Goal: Transaction & Acquisition: Purchase product/service

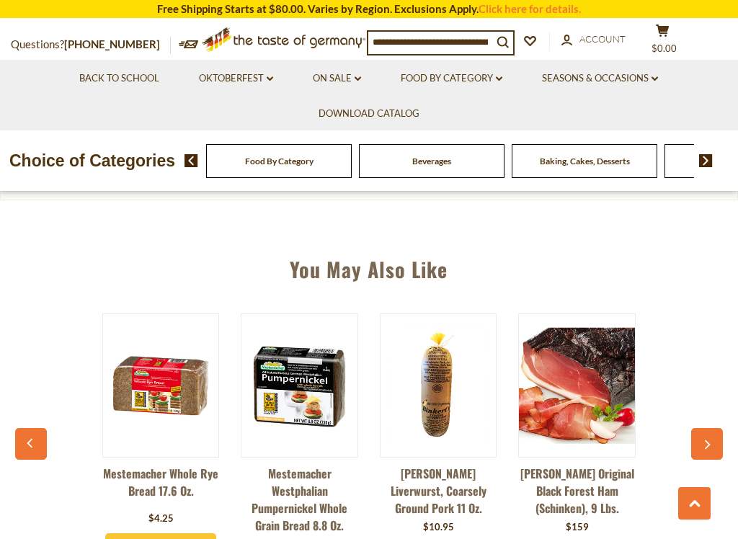
click at [699, 455] on button "button" at bounding box center [707, 444] width 32 height 32
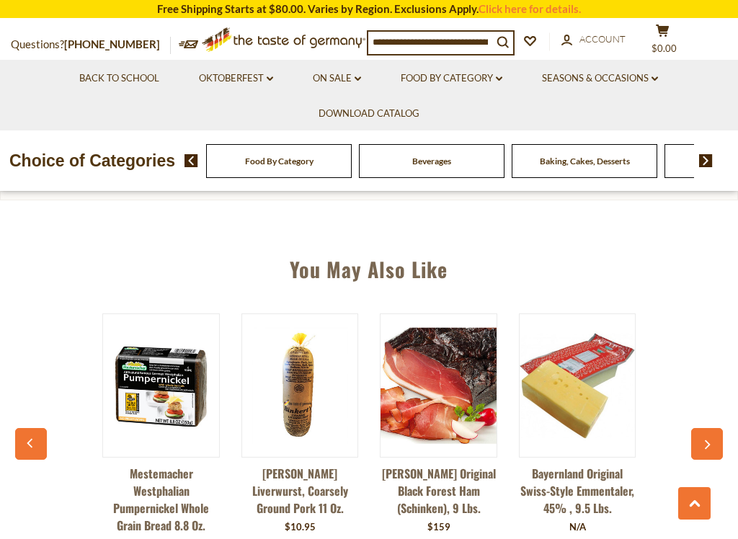
scroll to position [0, 139]
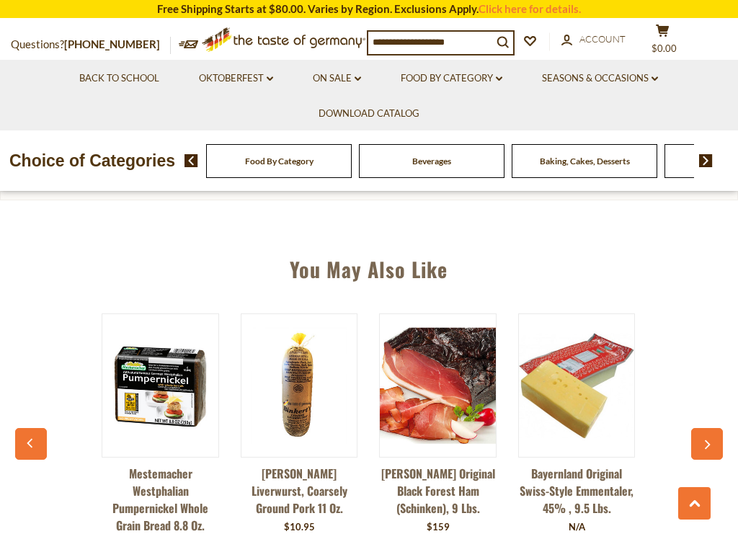
click at [716, 447] on button "button" at bounding box center [707, 444] width 32 height 32
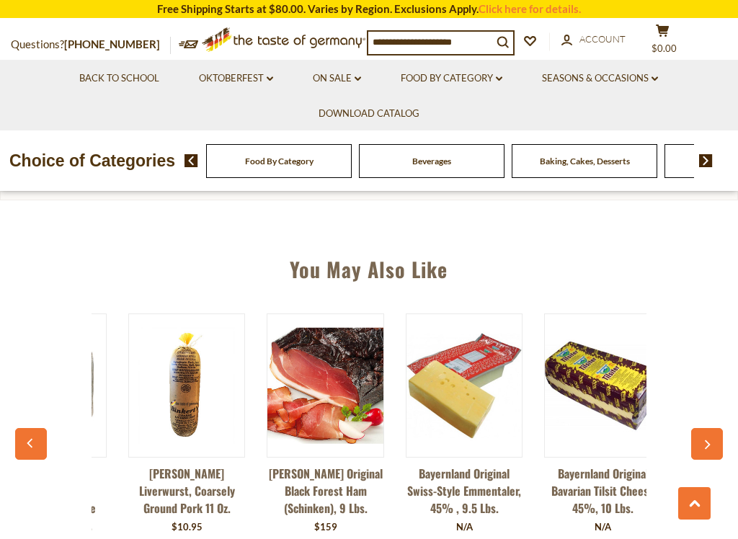
scroll to position [0, 278]
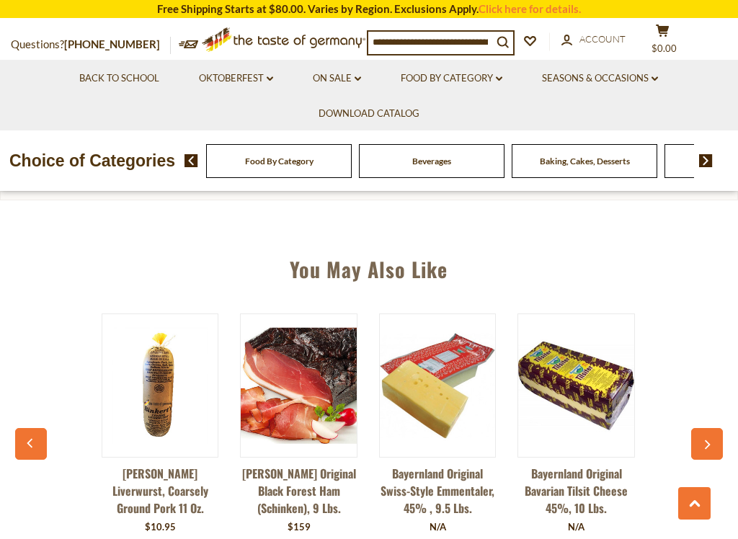
click at [710, 445] on icon "button" at bounding box center [709, 444] width 6 height 9
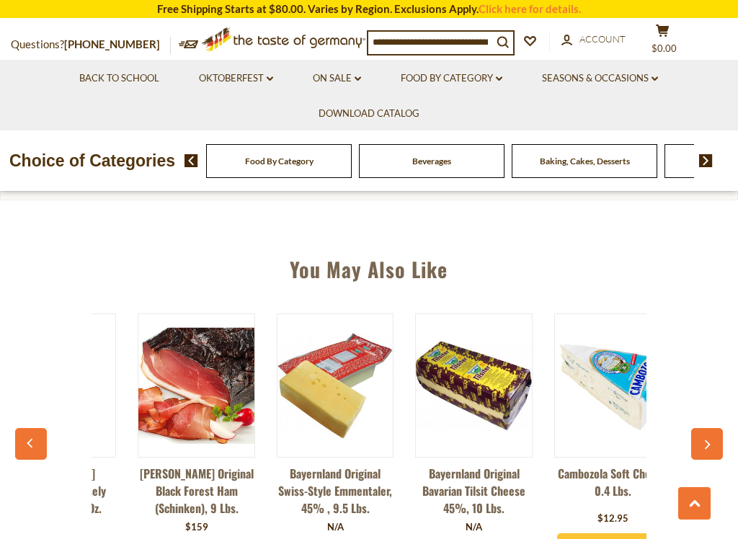
scroll to position [0, 417]
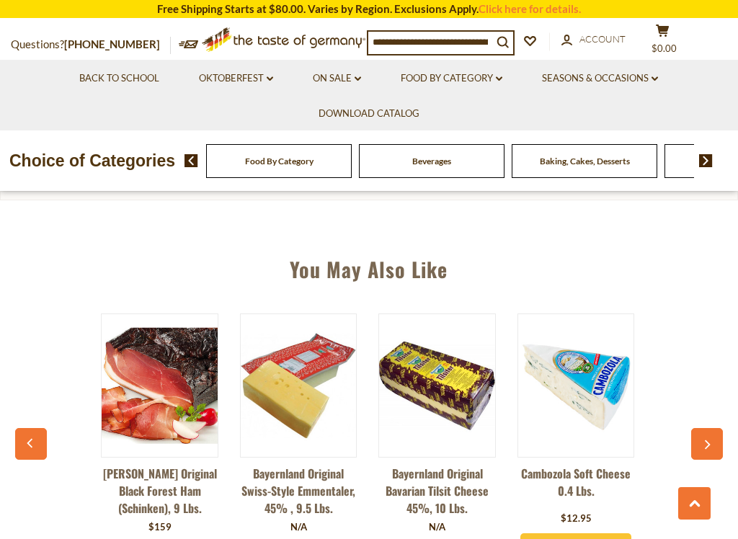
click at [717, 445] on button "button" at bounding box center [707, 444] width 32 height 32
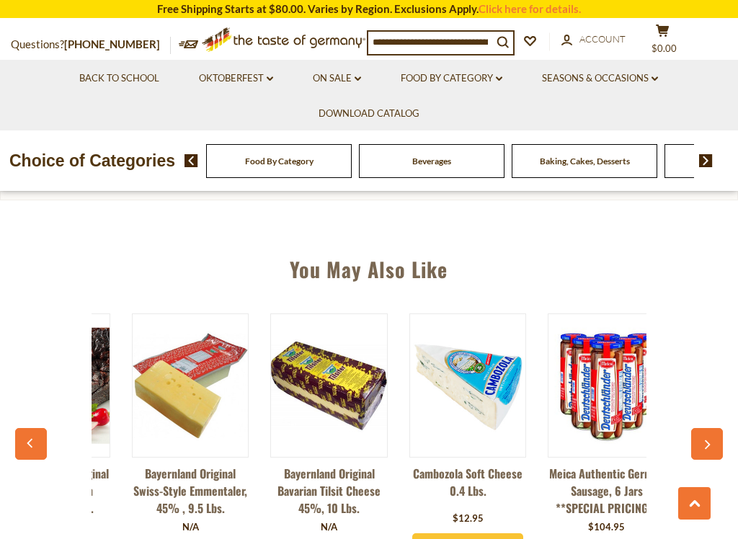
scroll to position [0, 556]
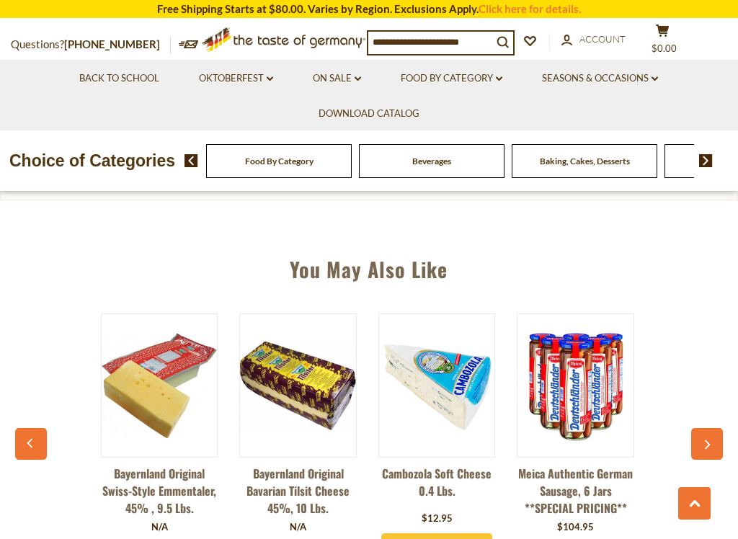
click at [716, 442] on button "button" at bounding box center [707, 444] width 32 height 32
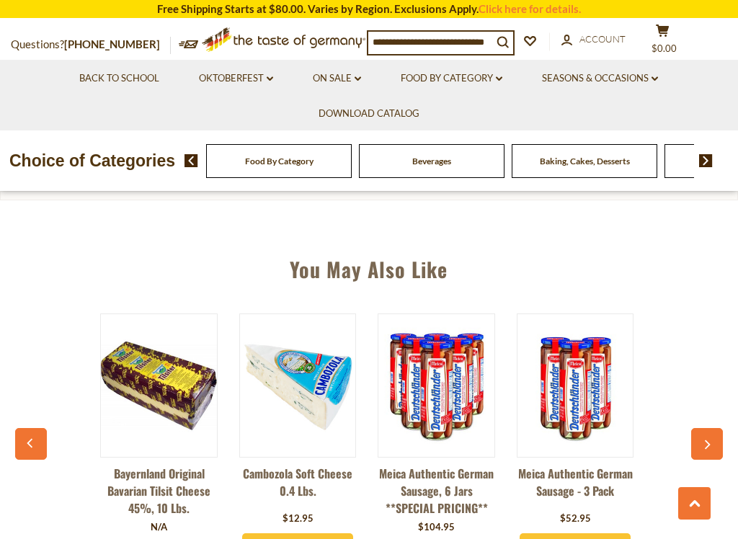
click at [713, 443] on button "button" at bounding box center [707, 444] width 32 height 32
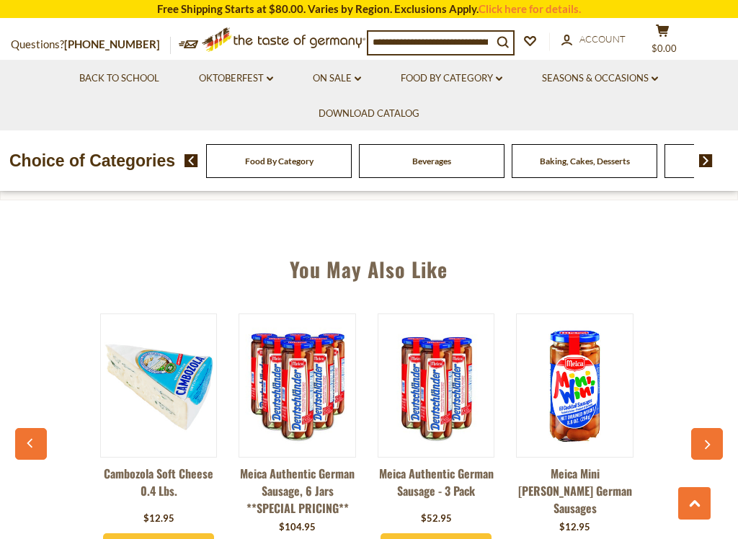
click at [716, 444] on button "button" at bounding box center [707, 444] width 32 height 32
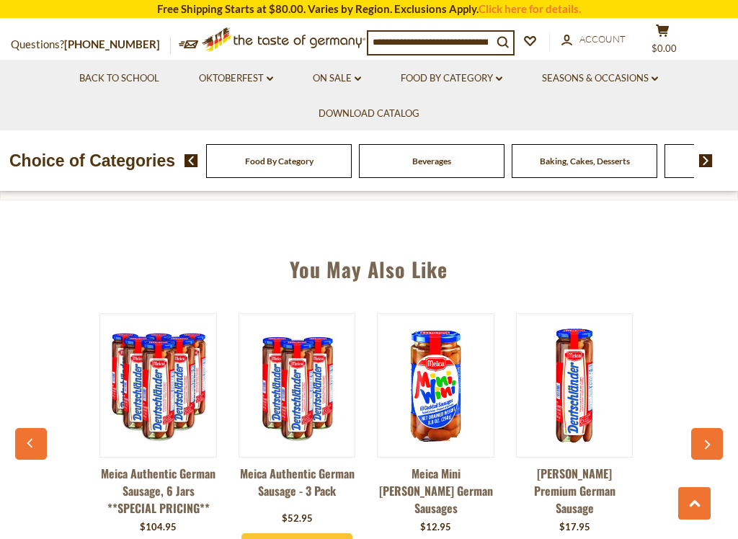
click at [714, 443] on button "button" at bounding box center [707, 444] width 32 height 32
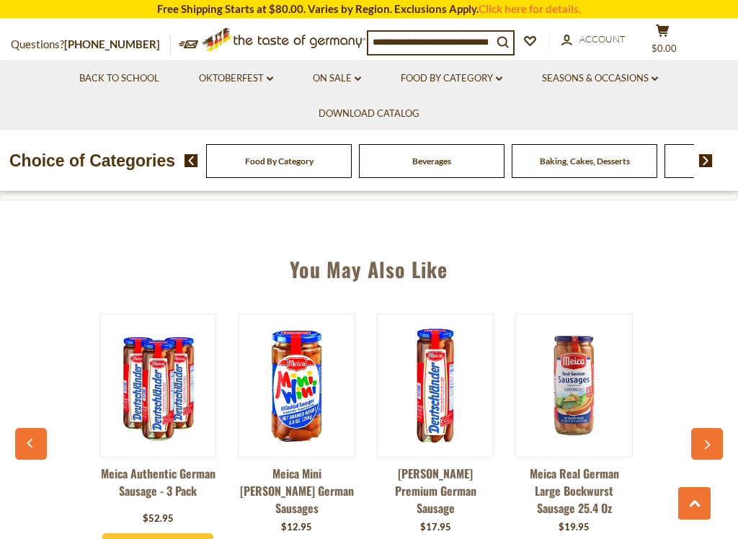
click at [713, 443] on button "button" at bounding box center [707, 444] width 32 height 32
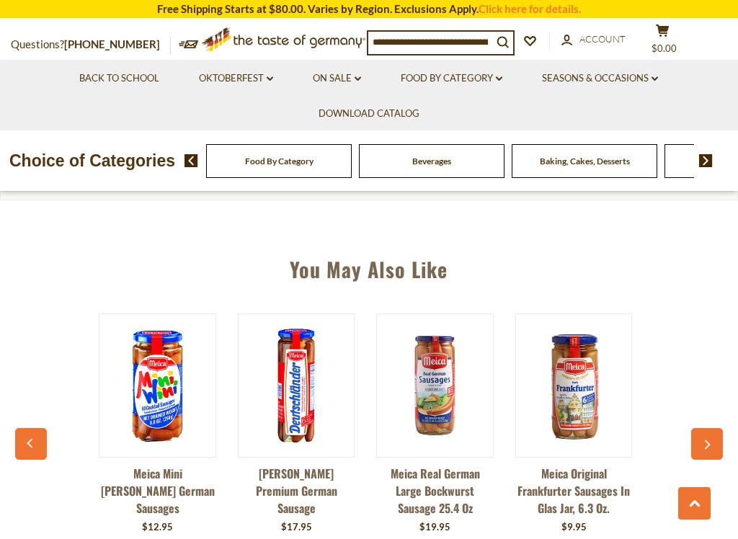
click at [711, 443] on icon "button" at bounding box center [707, 445] width 9 height 10
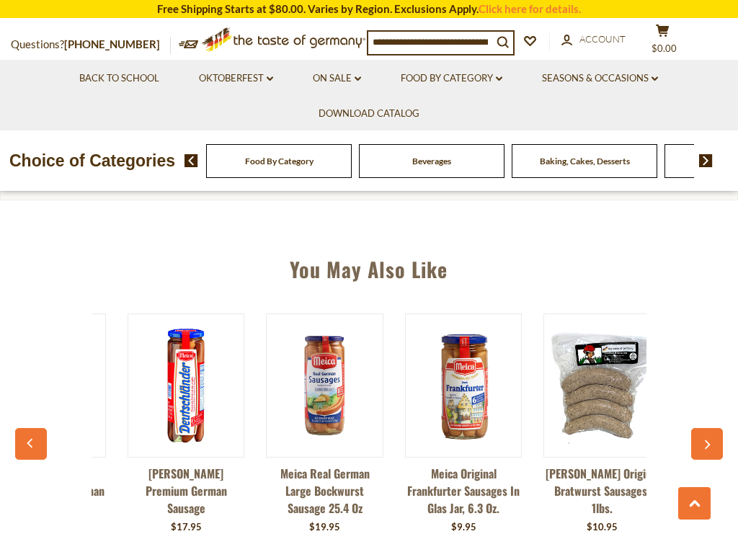
scroll to position [0, 1391]
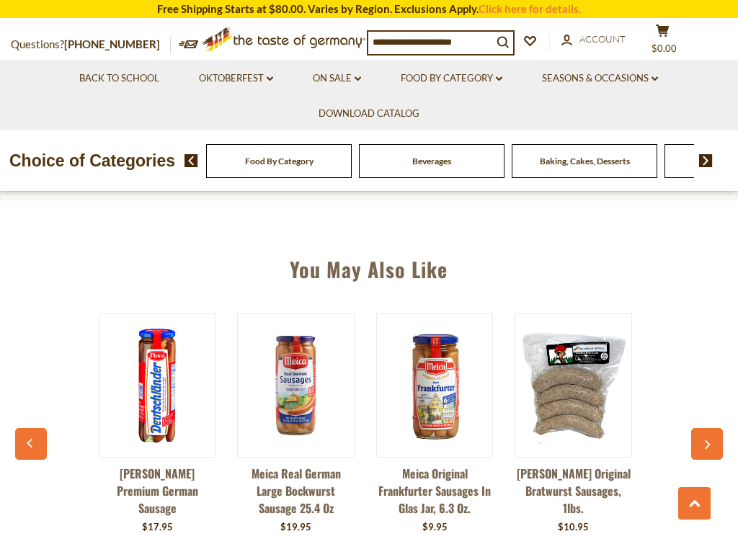
click at [709, 443] on icon "button" at bounding box center [707, 445] width 9 height 10
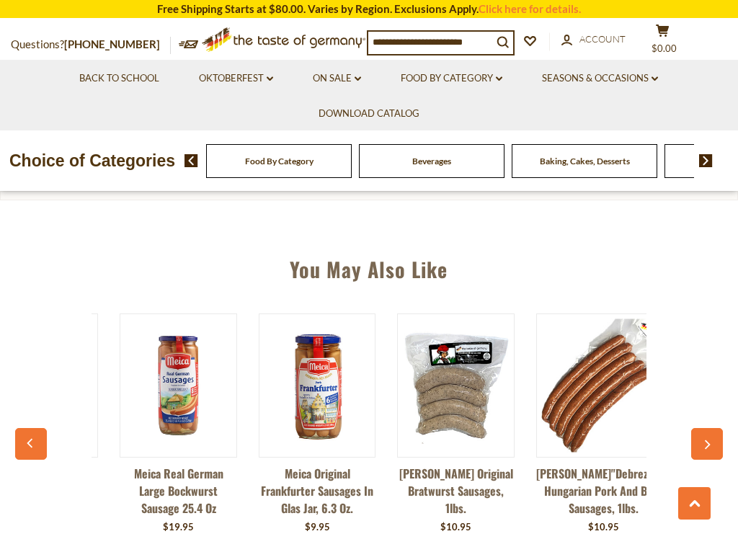
scroll to position [0, 1530]
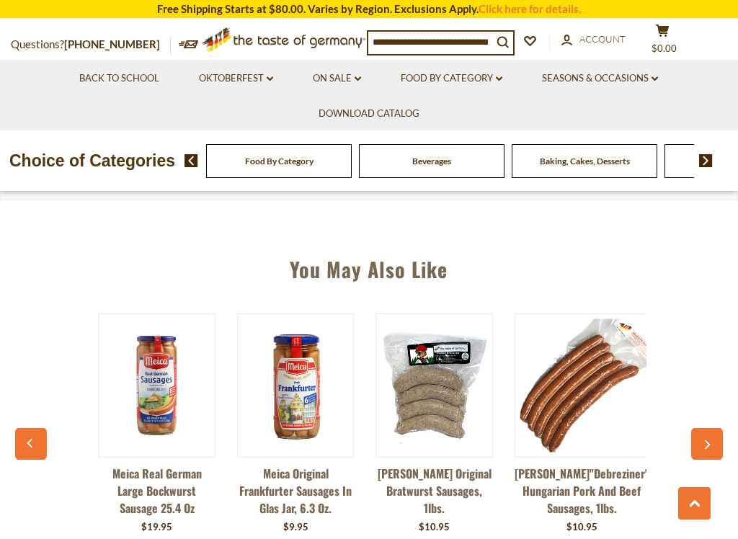
click at [708, 448] on icon "button" at bounding box center [709, 444] width 6 height 9
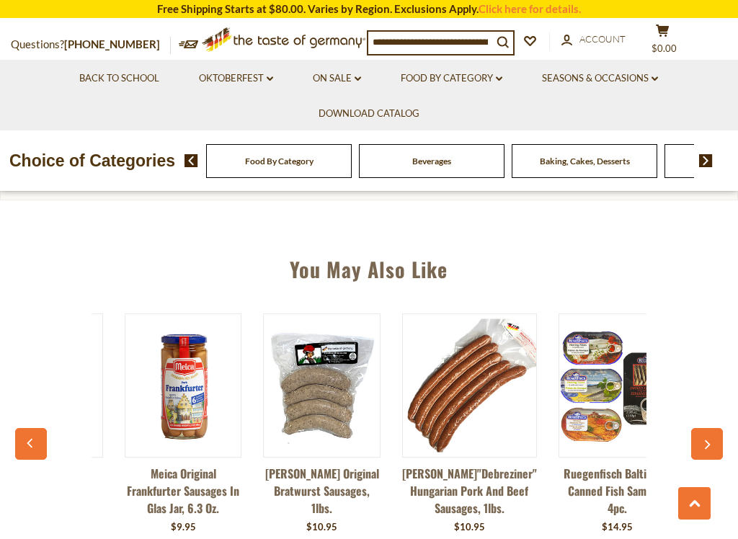
scroll to position [0, 1669]
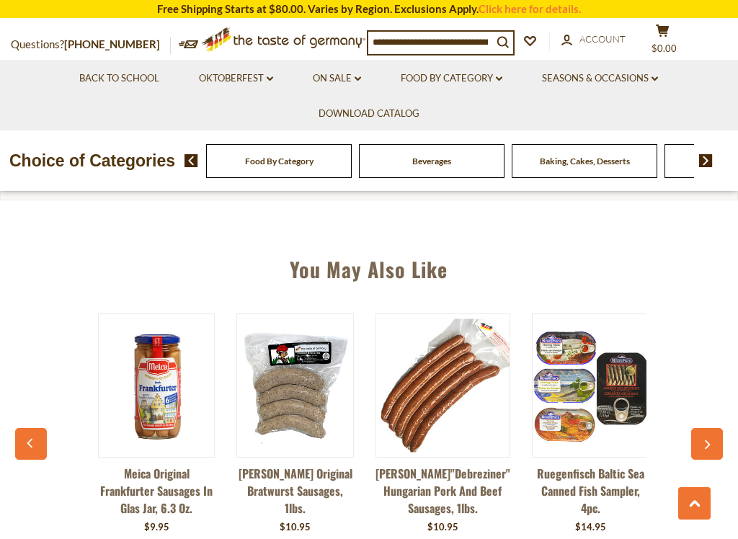
click at [706, 447] on icon "button" at bounding box center [707, 445] width 9 height 10
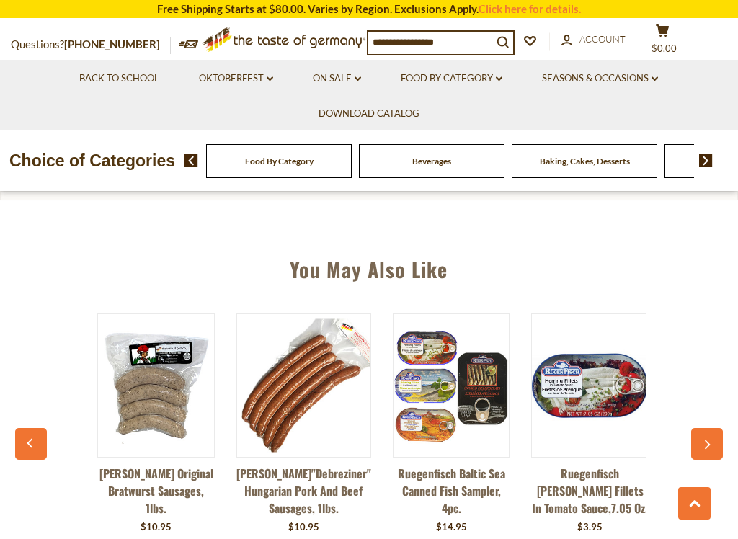
click at [718, 445] on button "button" at bounding box center [707, 444] width 32 height 32
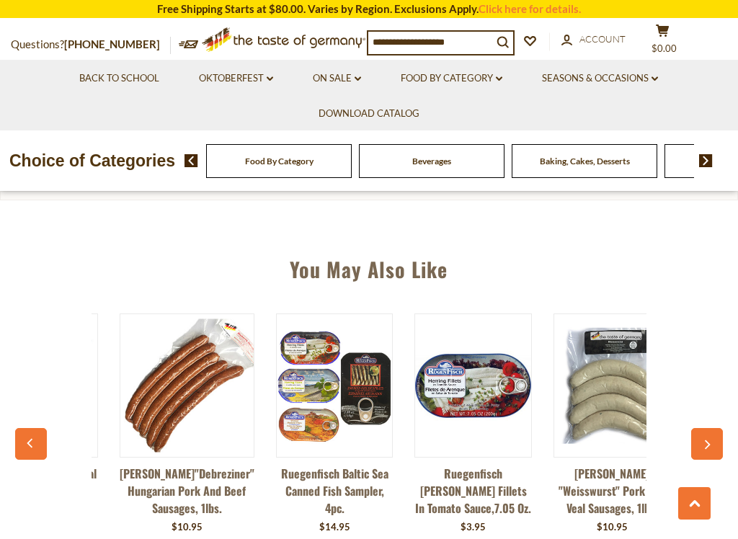
scroll to position [0, 1947]
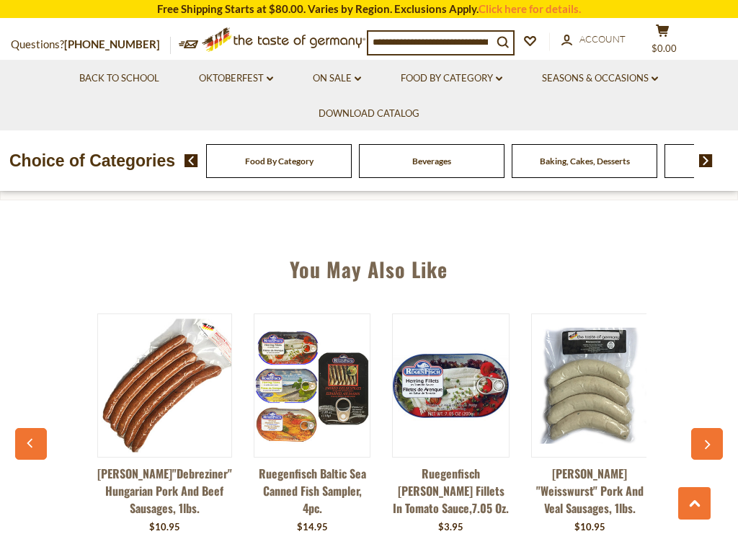
click at [703, 450] on icon "button" at bounding box center [707, 445] width 9 height 10
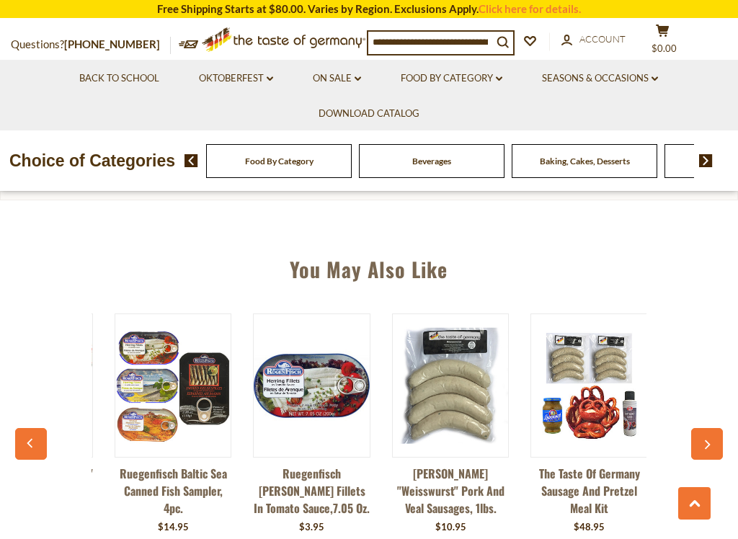
click at [711, 447] on icon "button" at bounding box center [707, 445] width 9 height 10
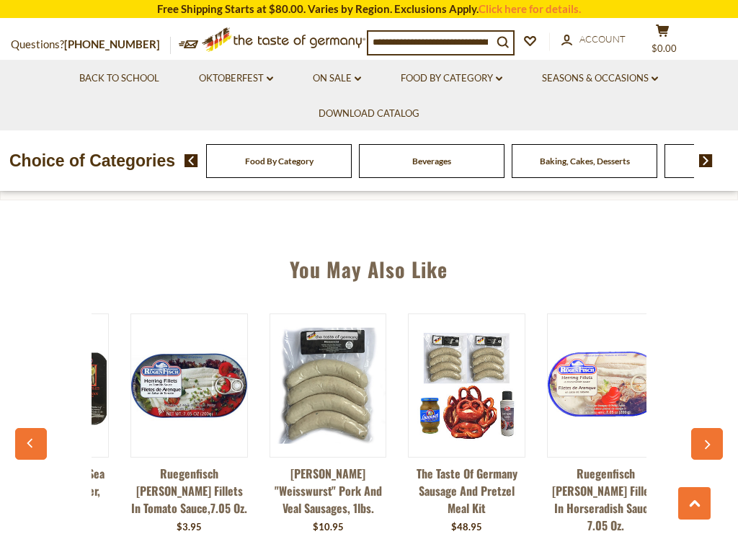
scroll to position [0, 2226]
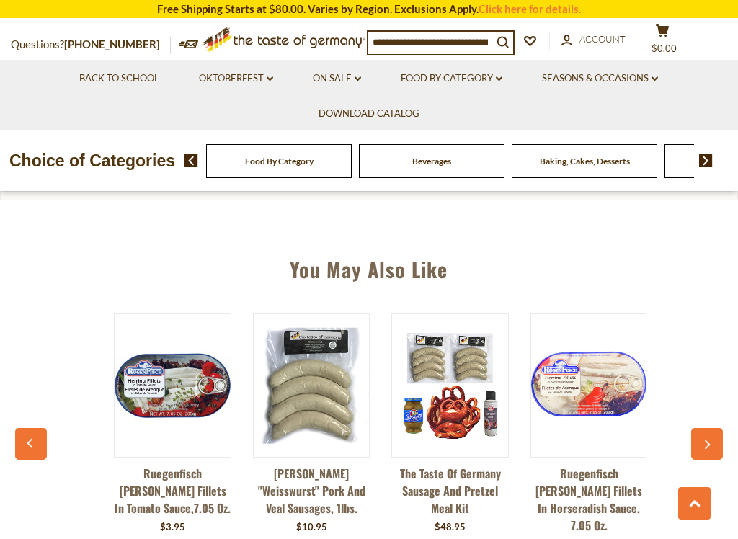
click at [711, 445] on icon "button" at bounding box center [707, 445] width 9 height 10
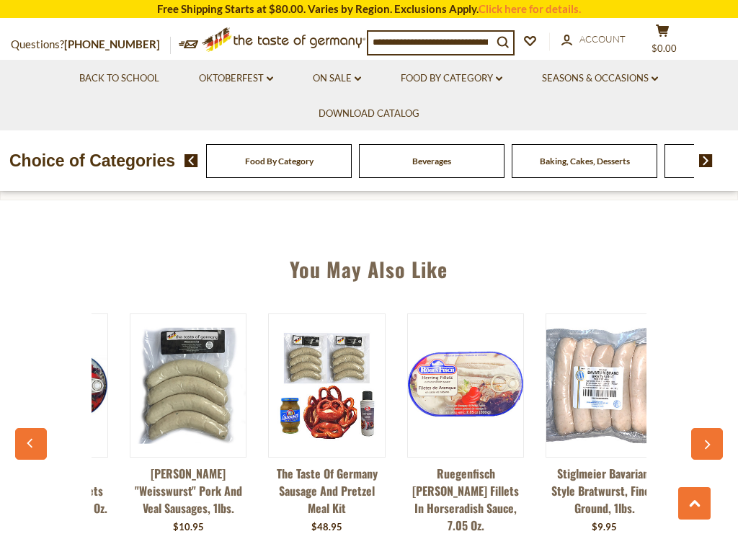
scroll to position [0, 2365]
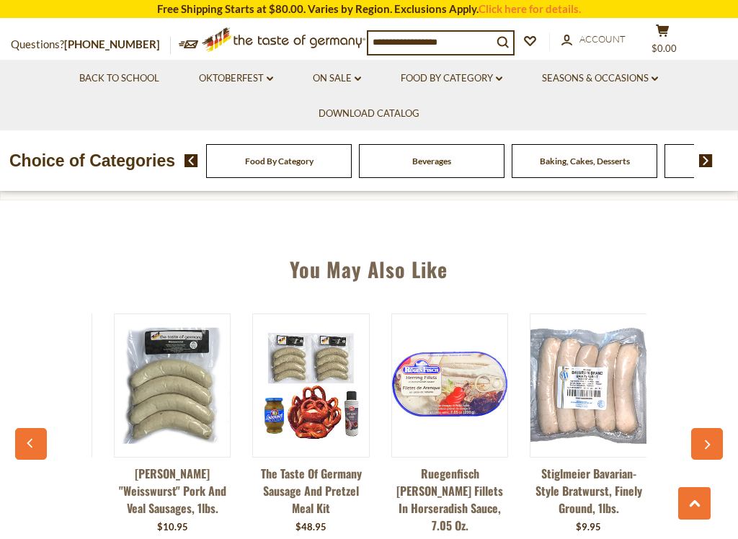
click at [711, 446] on icon "button" at bounding box center [707, 445] width 9 height 10
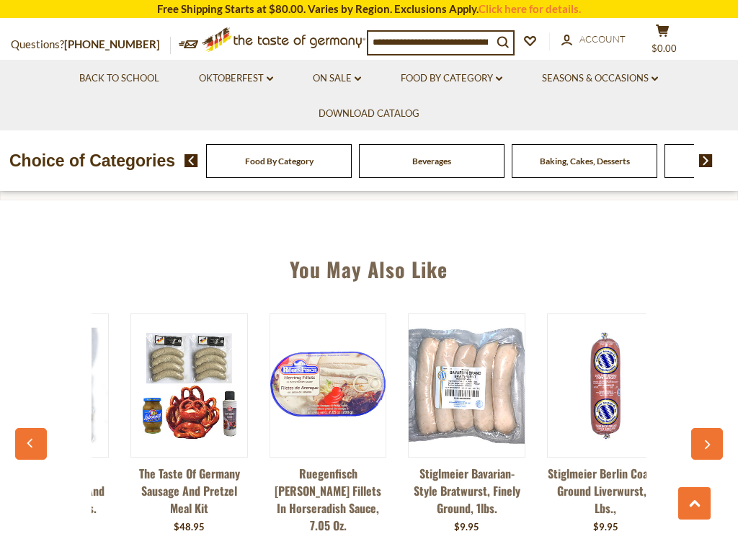
scroll to position [0, 2497]
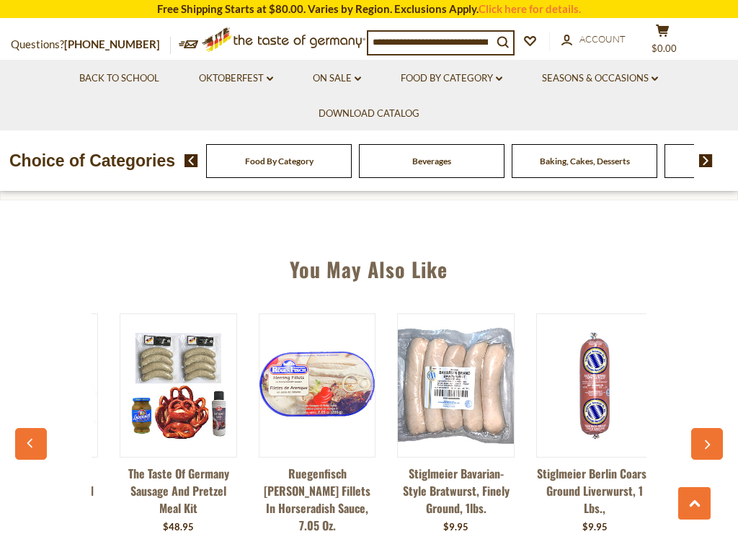
click at [690, 458] on button at bounding box center [694, 503] width 32 height 32
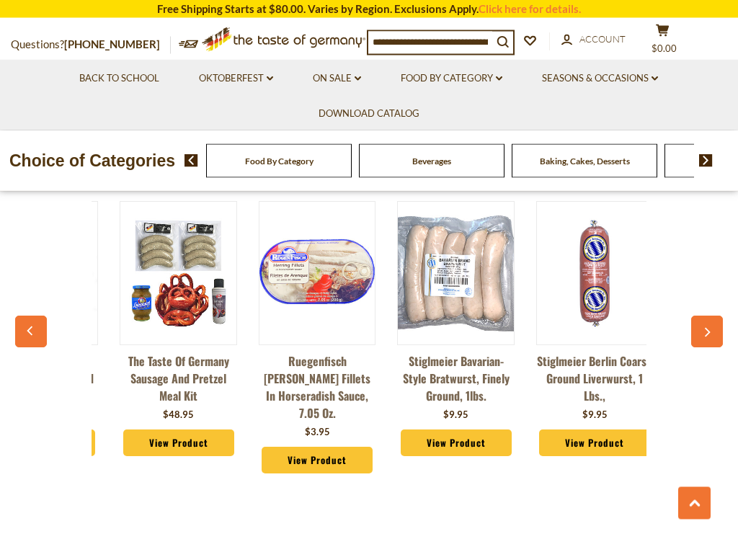
scroll to position [994, 0]
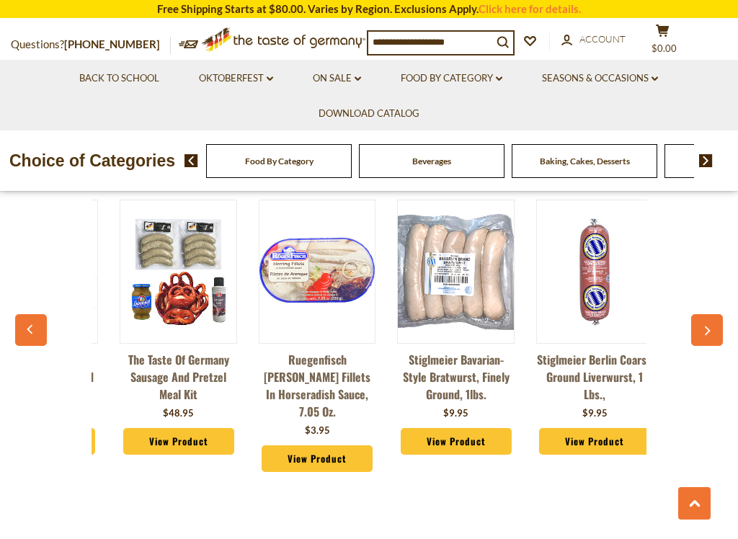
click at [709, 338] on button "button" at bounding box center [707, 330] width 32 height 32
click at [711, 335] on icon "button" at bounding box center [707, 331] width 9 height 10
click at [711, 325] on button "button" at bounding box center [707, 330] width 32 height 32
click at [721, 316] on button "button" at bounding box center [707, 330] width 32 height 32
click at [617, 371] on link "Stiglmeier Berlin Coarse Ground Liverwurst, 1 lbs.," at bounding box center [594, 377] width 117 height 52
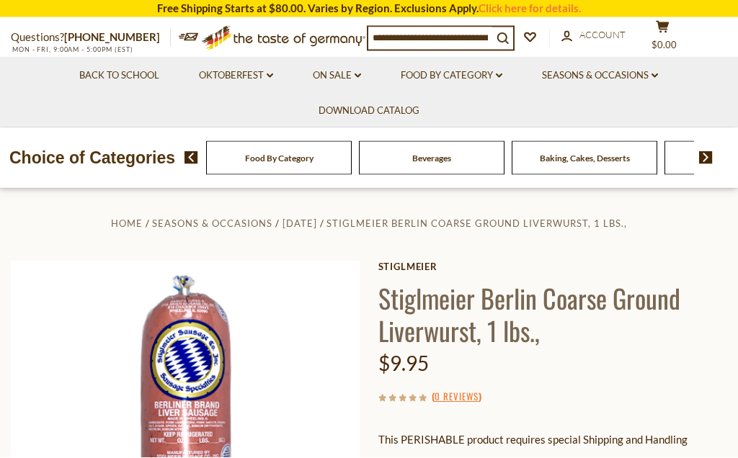
scroll to position [2, 0]
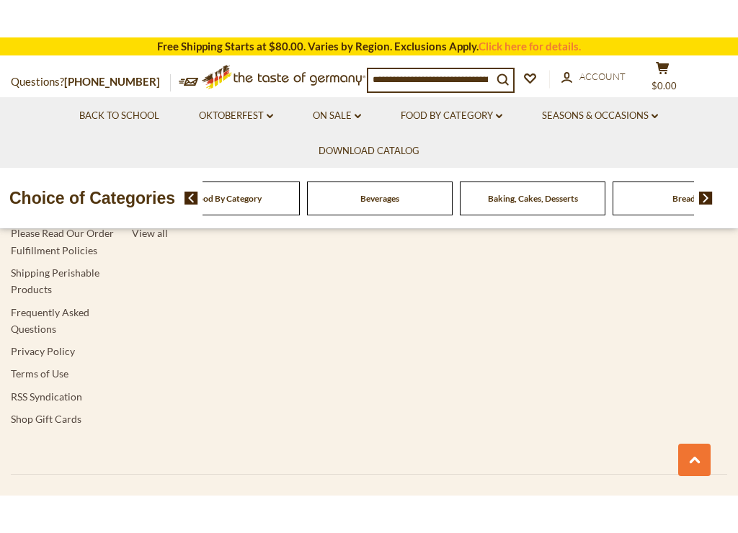
scroll to position [711, 0]
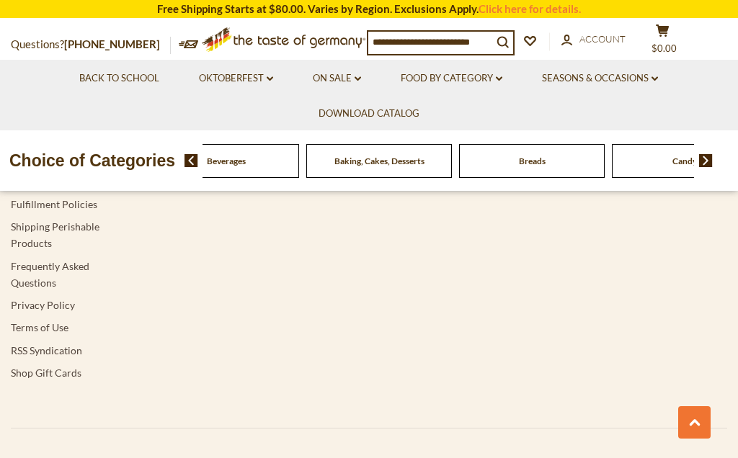
click at [146, 159] on div "Beverages" at bounding box center [74, 161] width 146 height 34
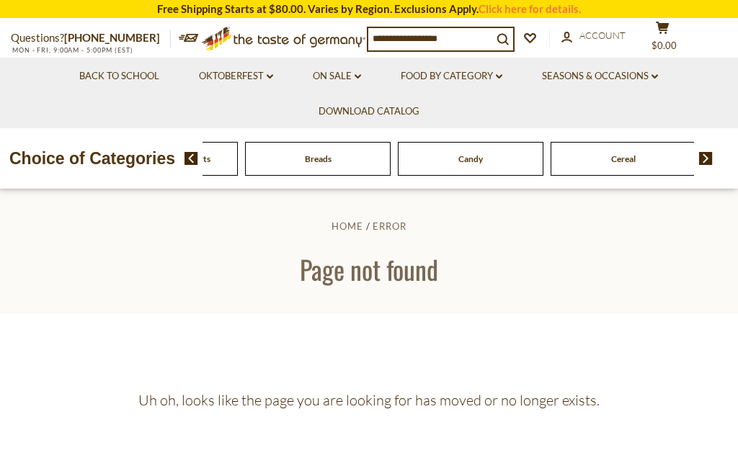
scroll to position [1, 0]
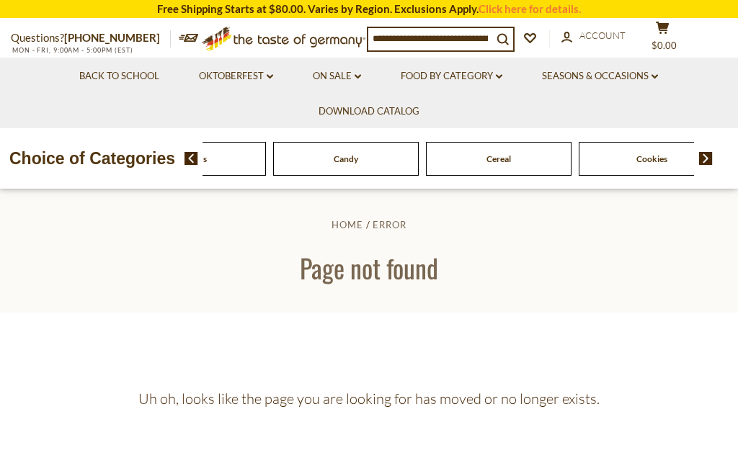
scroll to position [0, 0]
click at [339, 75] on link "On Sale dropdown_arrow" at bounding box center [337, 76] width 48 height 16
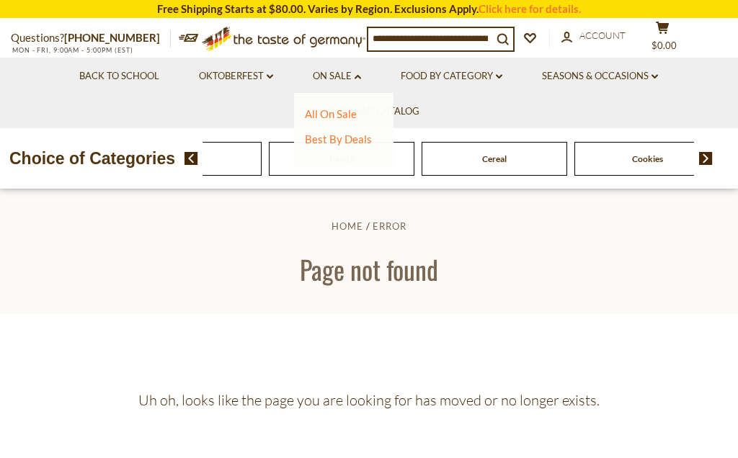
click at [355, 107] on link "All On Sale" at bounding box center [331, 113] width 52 height 13
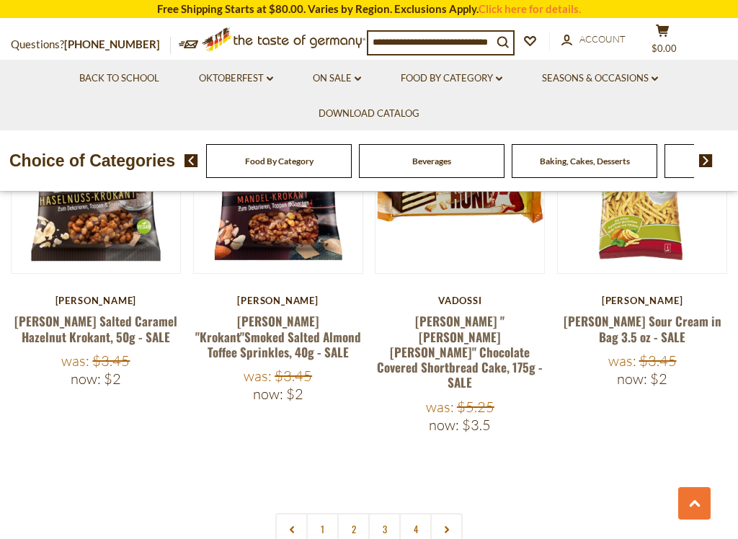
scroll to position [3092, 0]
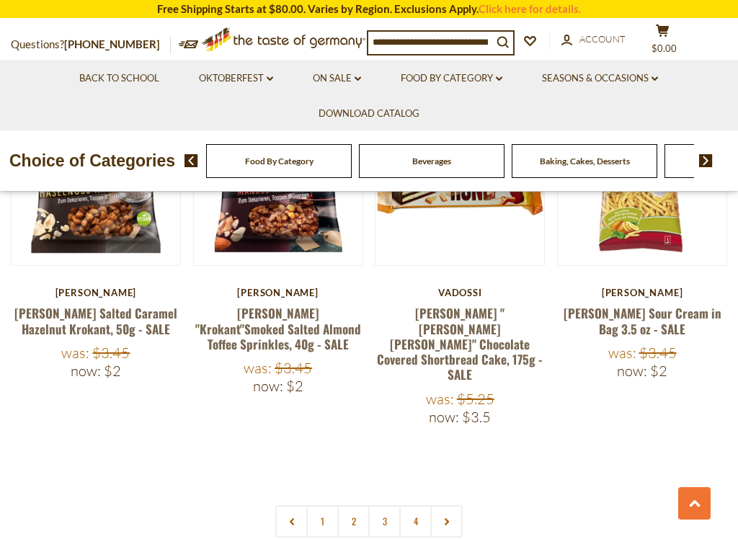
click at [444, 458] on link at bounding box center [446, 521] width 32 height 32
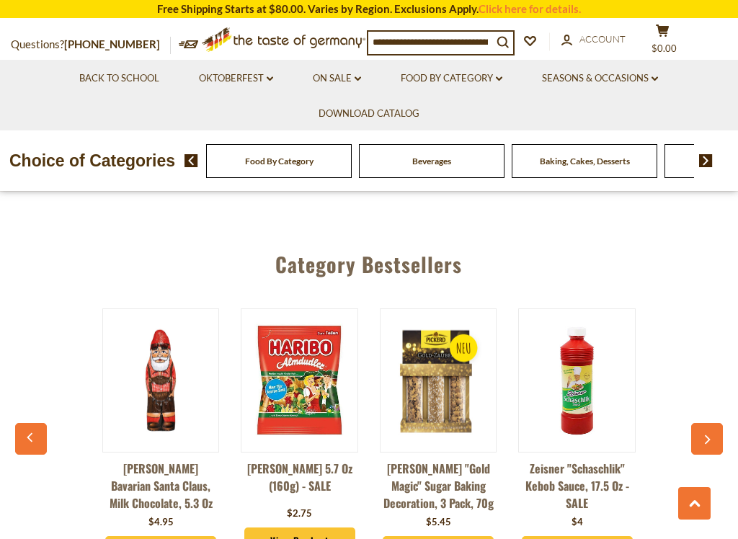
click at [712, 435] on icon "button" at bounding box center [707, 440] width 9 height 10
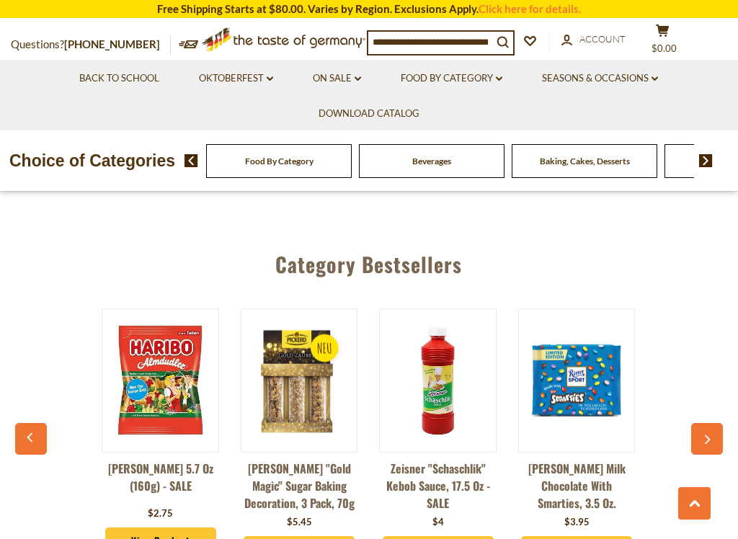
click at [706, 435] on icon "button" at bounding box center [709, 439] width 6 height 9
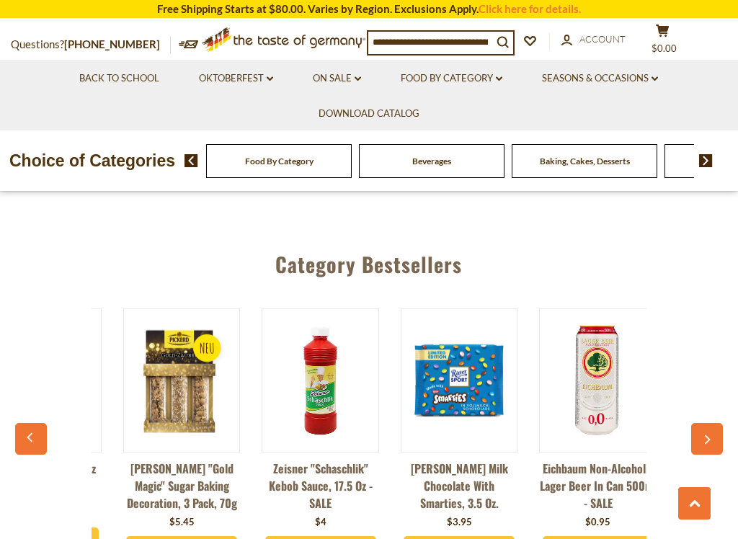
scroll to position [0, 278]
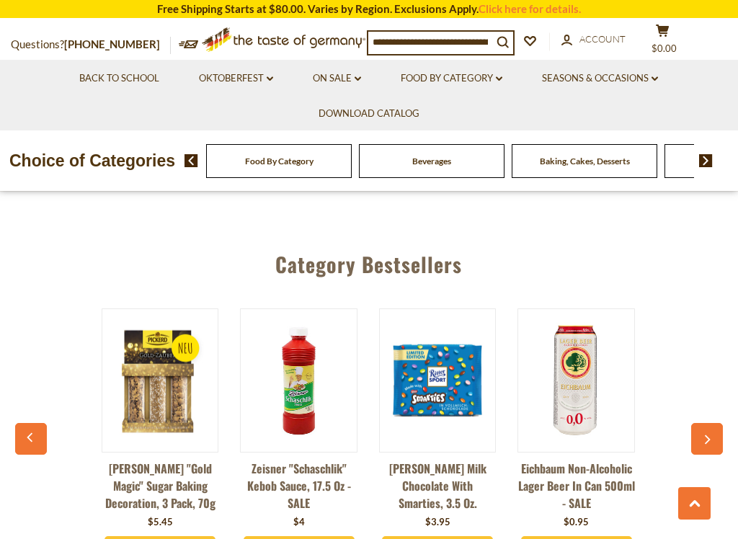
click at [700, 423] on button "button" at bounding box center [707, 439] width 32 height 32
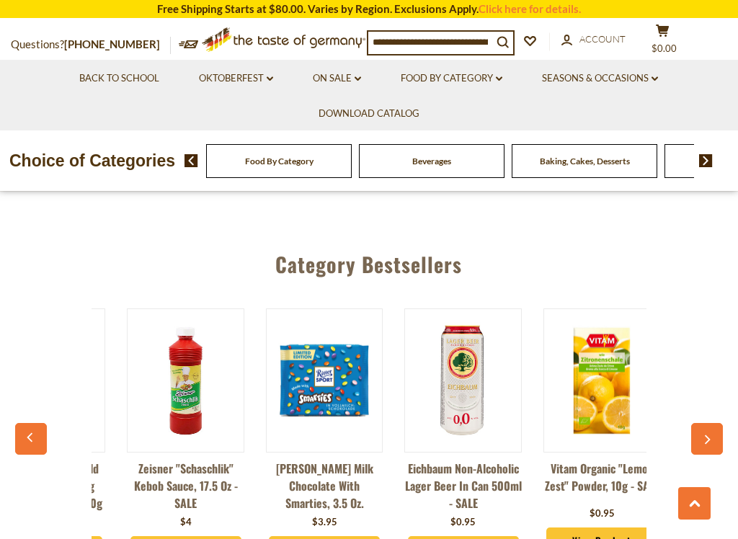
scroll to position [0, 417]
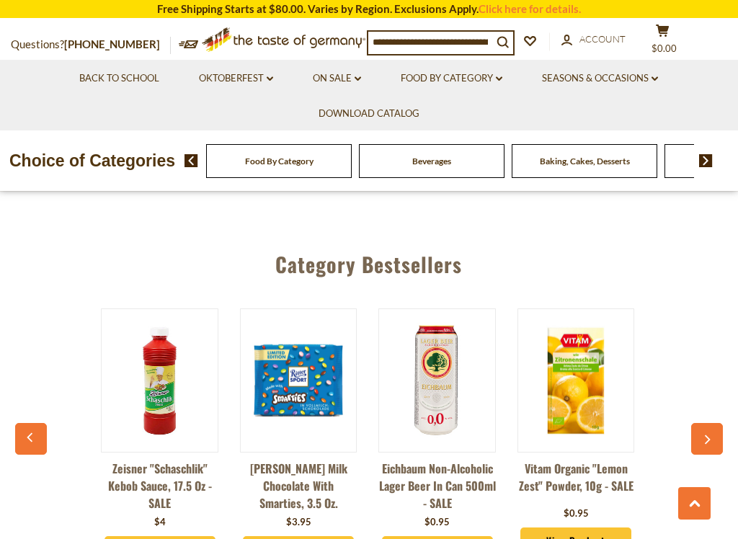
click at [698, 423] on button "button" at bounding box center [707, 439] width 32 height 32
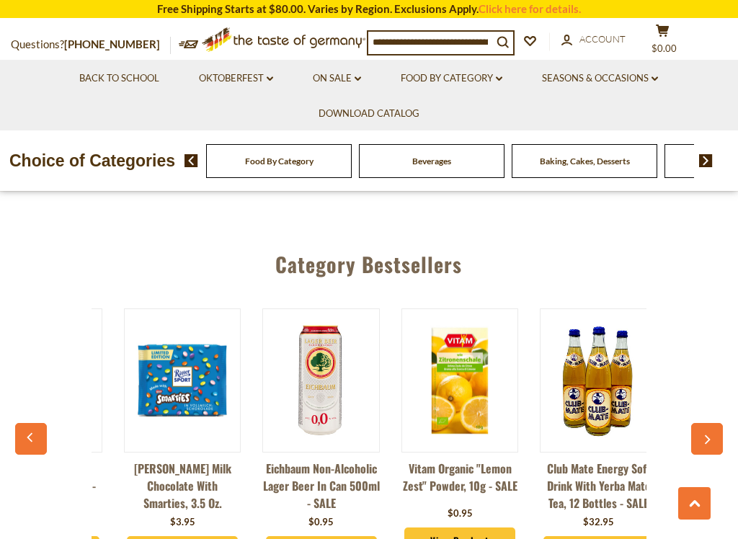
scroll to position [0, 556]
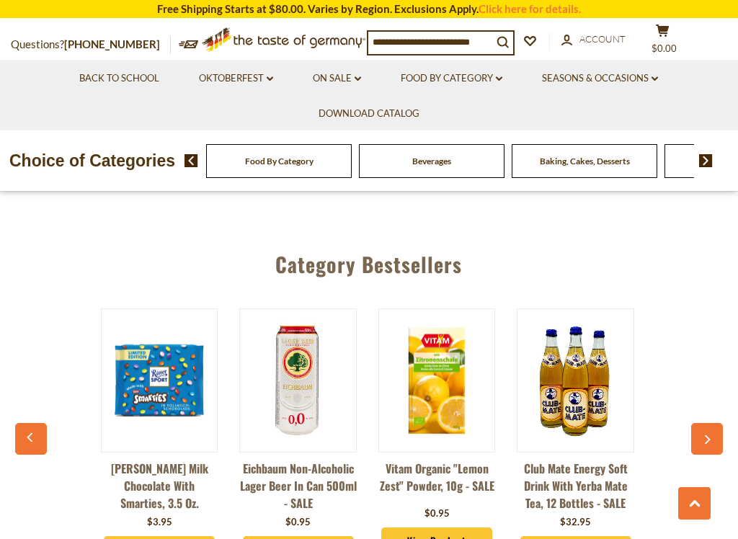
click at [699, 423] on button "button" at bounding box center [707, 439] width 32 height 32
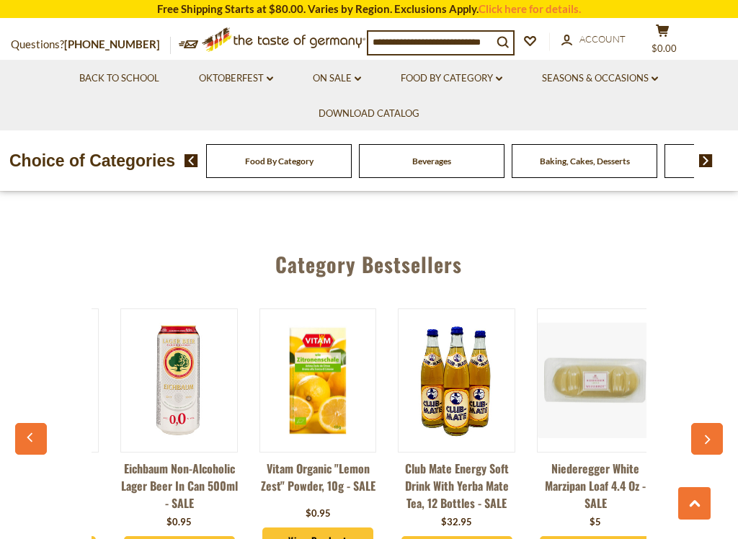
scroll to position [0, 696]
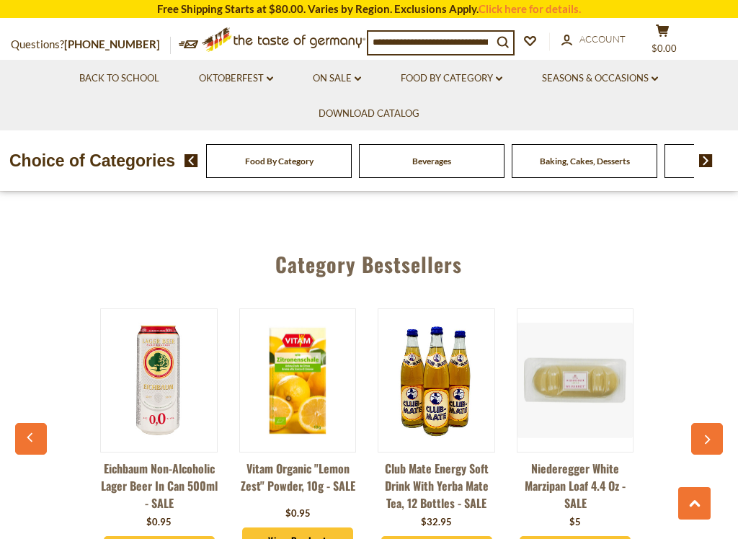
click at [701, 423] on button "button" at bounding box center [707, 439] width 32 height 32
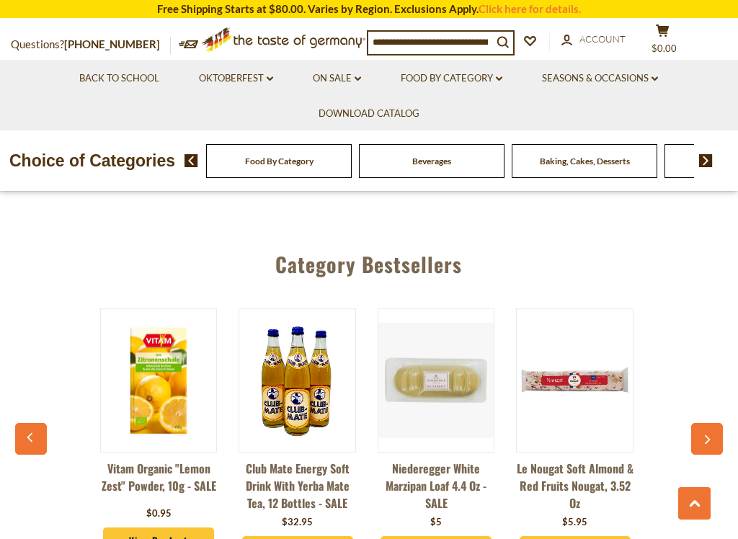
click at [703, 423] on button "button" at bounding box center [707, 439] width 32 height 32
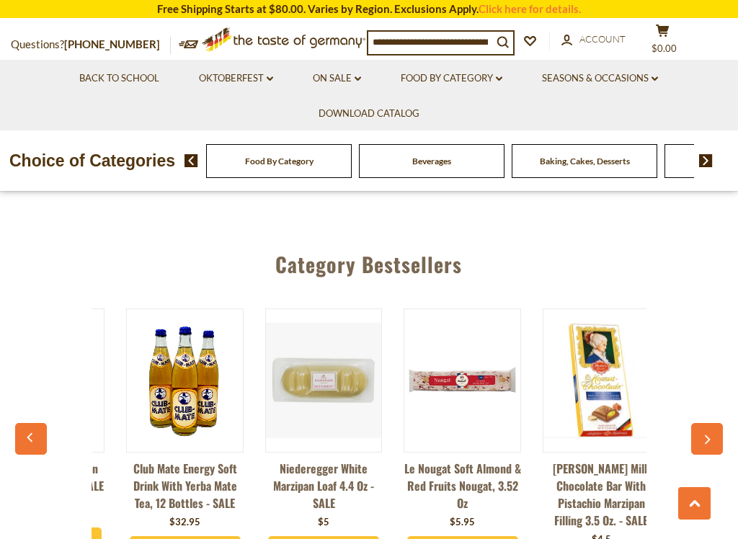
scroll to position [0, 974]
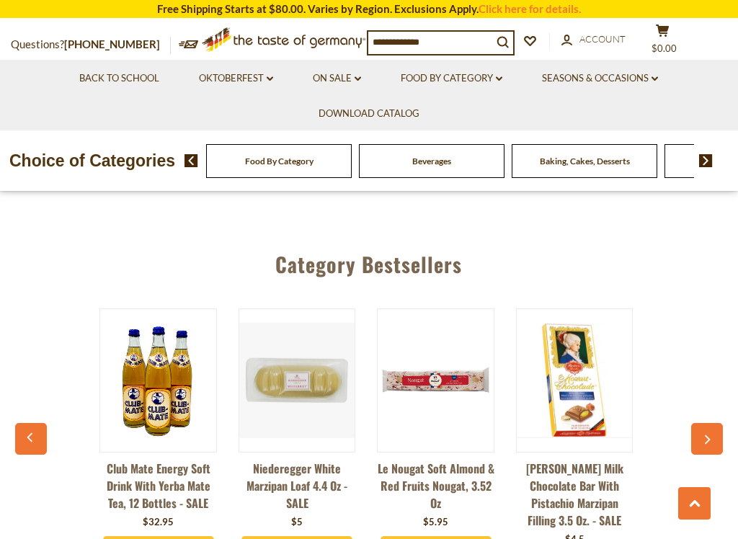
click at [699, 423] on button "button" at bounding box center [707, 439] width 32 height 32
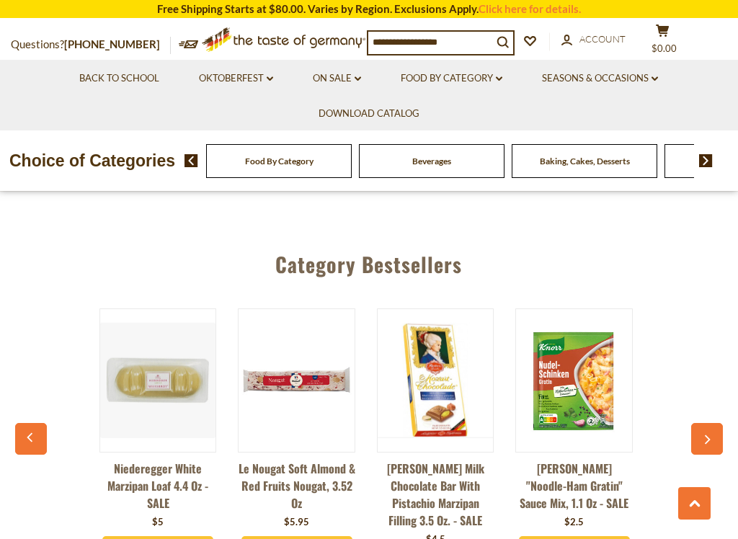
click at [701, 423] on button "button" at bounding box center [707, 439] width 32 height 32
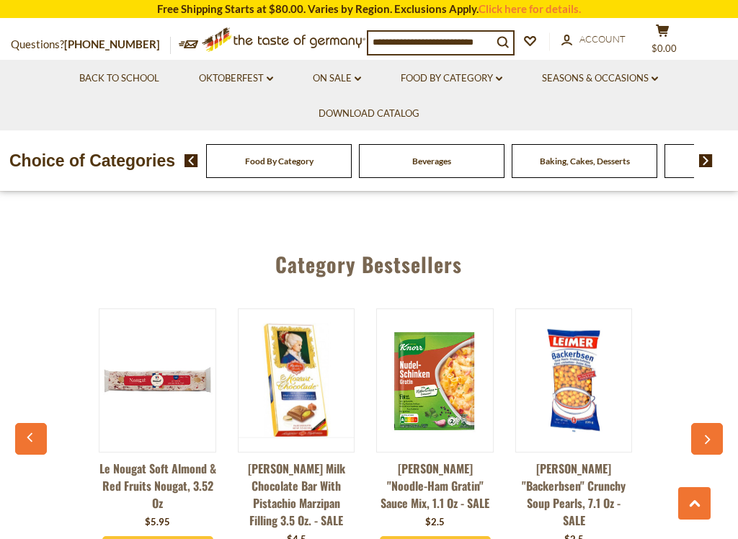
click at [702, 423] on button "button" at bounding box center [707, 439] width 32 height 32
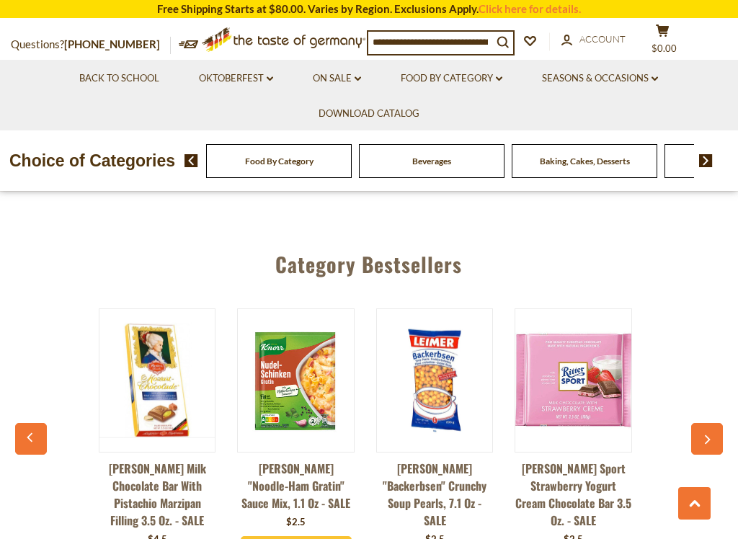
click at [703, 435] on icon "button" at bounding box center [707, 440] width 9 height 10
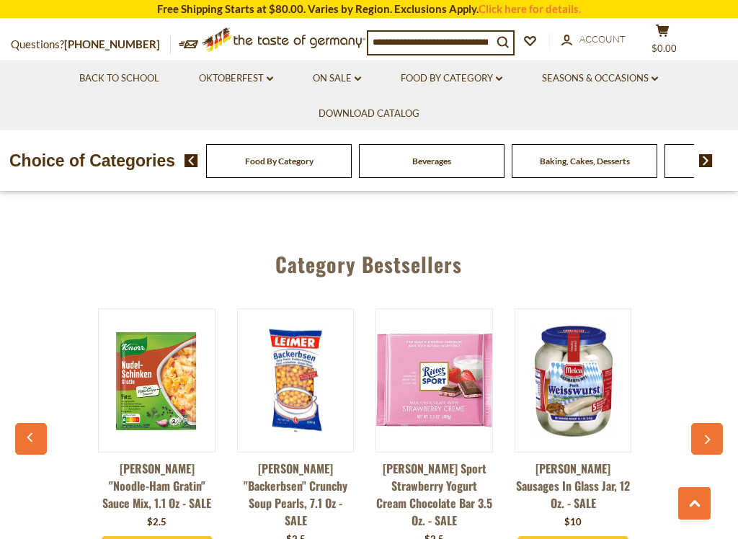
click at [698, 423] on button "button" at bounding box center [707, 439] width 32 height 32
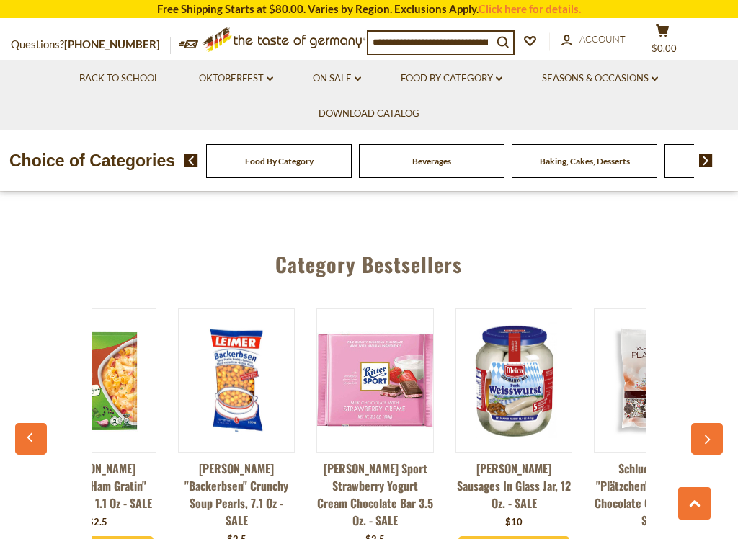
scroll to position [0, 1665]
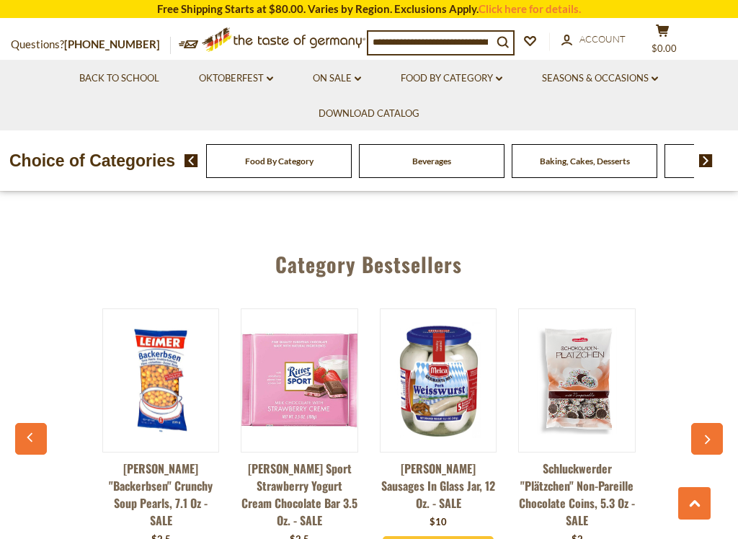
click at [702, 423] on button "button" at bounding box center [707, 439] width 32 height 32
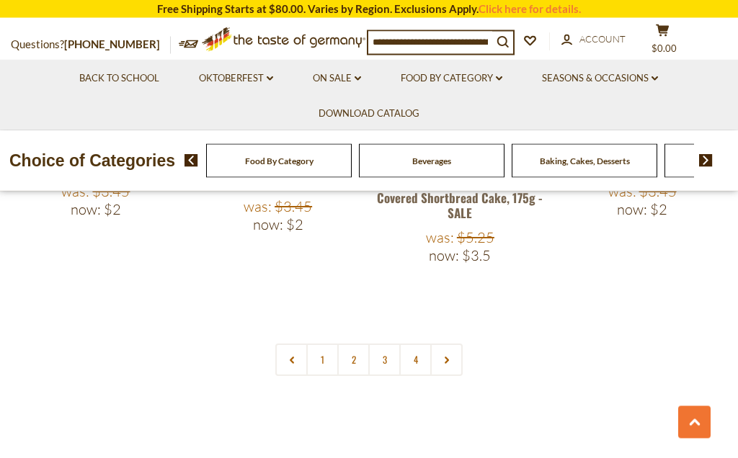
scroll to position [3253, 0]
click at [458, 344] on link at bounding box center [446, 360] width 32 height 32
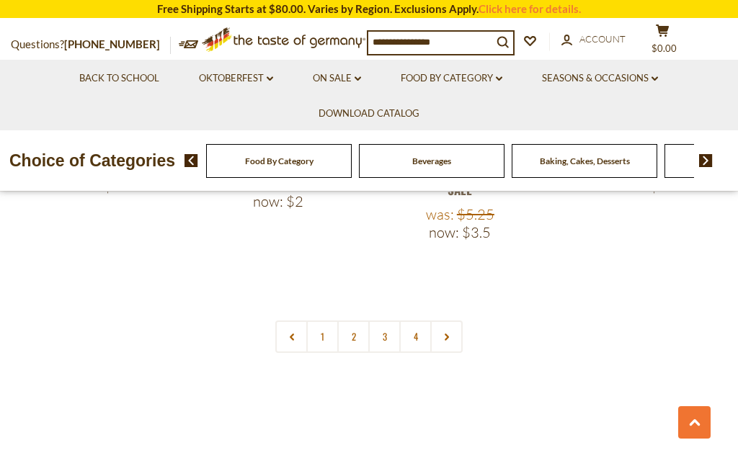
scroll to position [3275, 0]
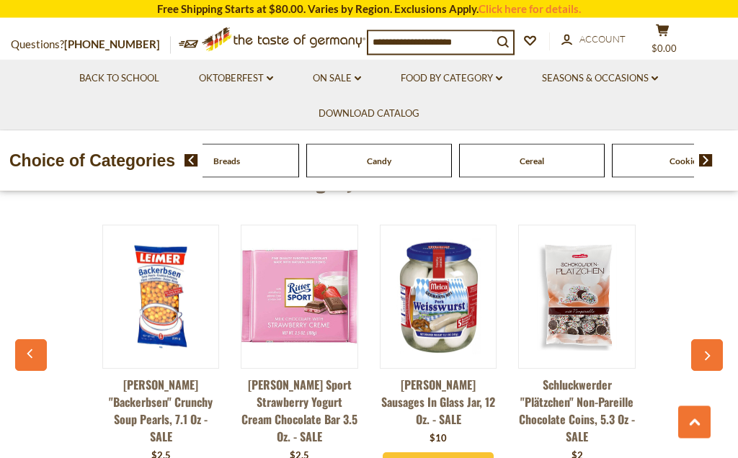
scroll to position [3593, 0]
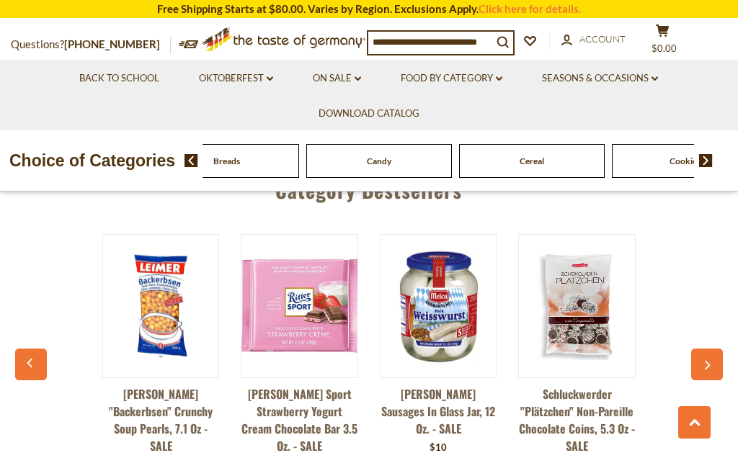
click at [708, 360] on icon "button" at bounding box center [707, 365] width 9 height 10
click at [704, 349] on button "button" at bounding box center [707, 365] width 32 height 32
click at [232, 71] on link "Oktoberfest dropdown_arrow" at bounding box center [236, 79] width 74 height 16
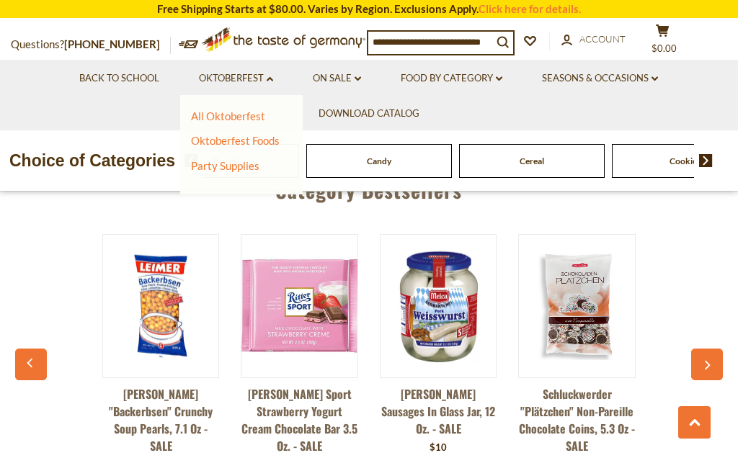
click at [273, 135] on link "Oktoberfest Foods" at bounding box center [235, 140] width 89 height 13
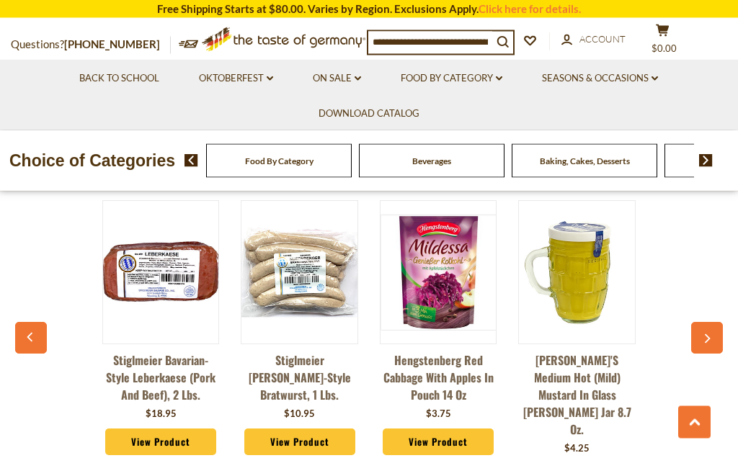
scroll to position [2525, 0]
